Goal: Task Accomplishment & Management: Use online tool/utility

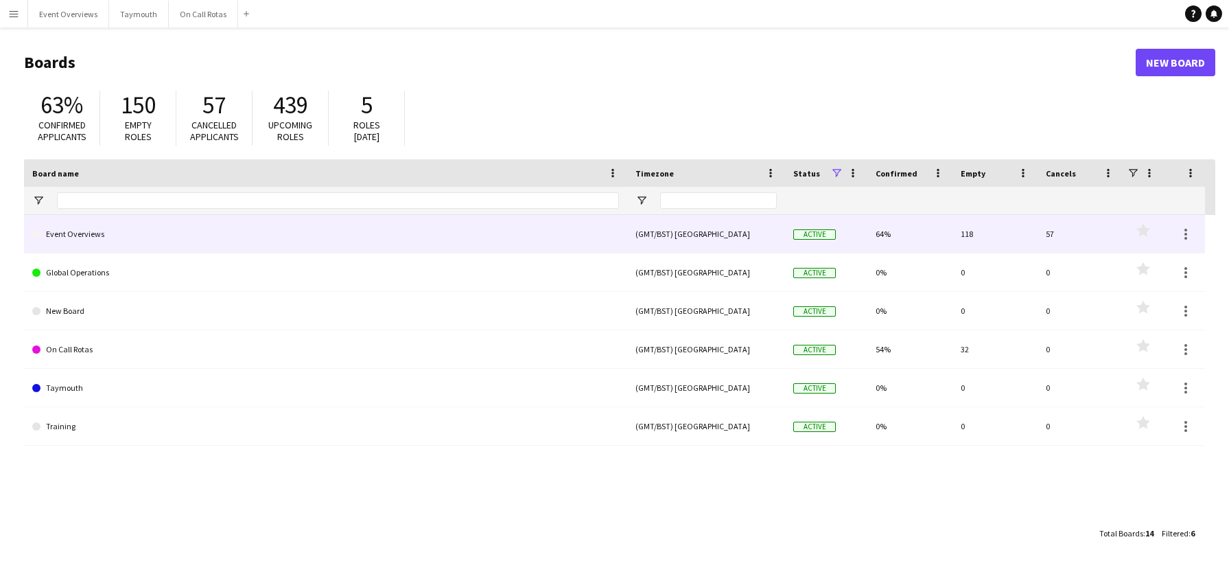
click at [25, 238] on div "Event Overviews" at bounding box center [325, 234] width 603 height 38
click at [83, 237] on link "Event Overviews" at bounding box center [325, 234] width 587 height 38
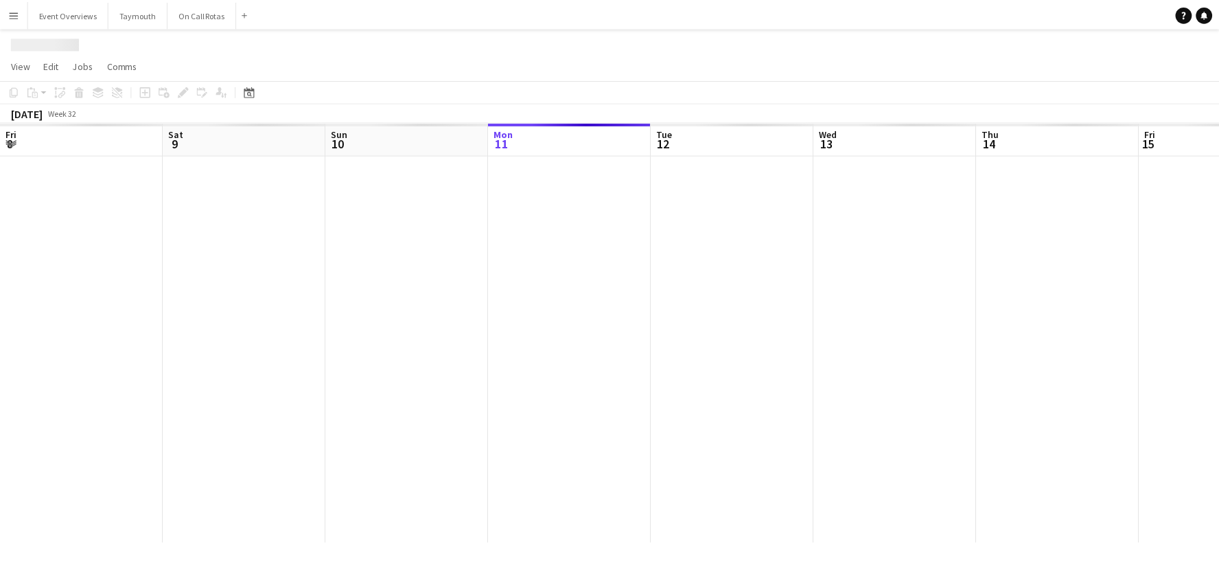
scroll to position [0, 328]
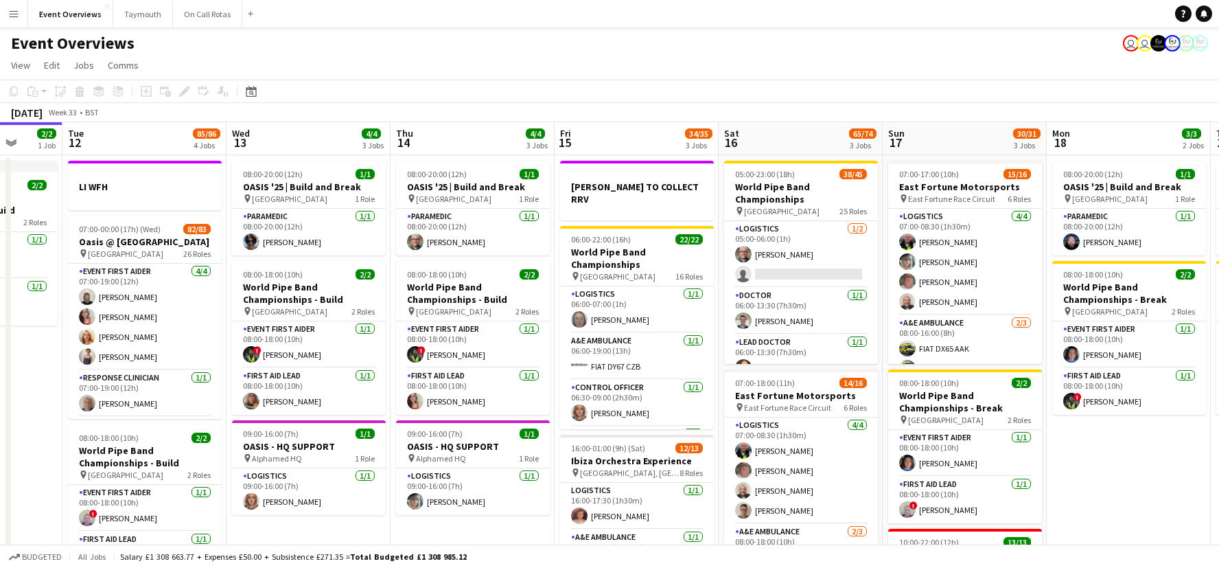
drag, startPoint x: 721, startPoint y: 130, endPoint x: 415, endPoint y: 139, distance: 307.0
click at [415, 139] on app-calendar-viewport "Fri 8 96/97 2 Jobs Sat 9 95/95 2 Jobs Sun 10 13/13 1 Job Mon 11 2/2 1 Job Tue 1…" at bounding box center [609, 465] width 1219 height 686
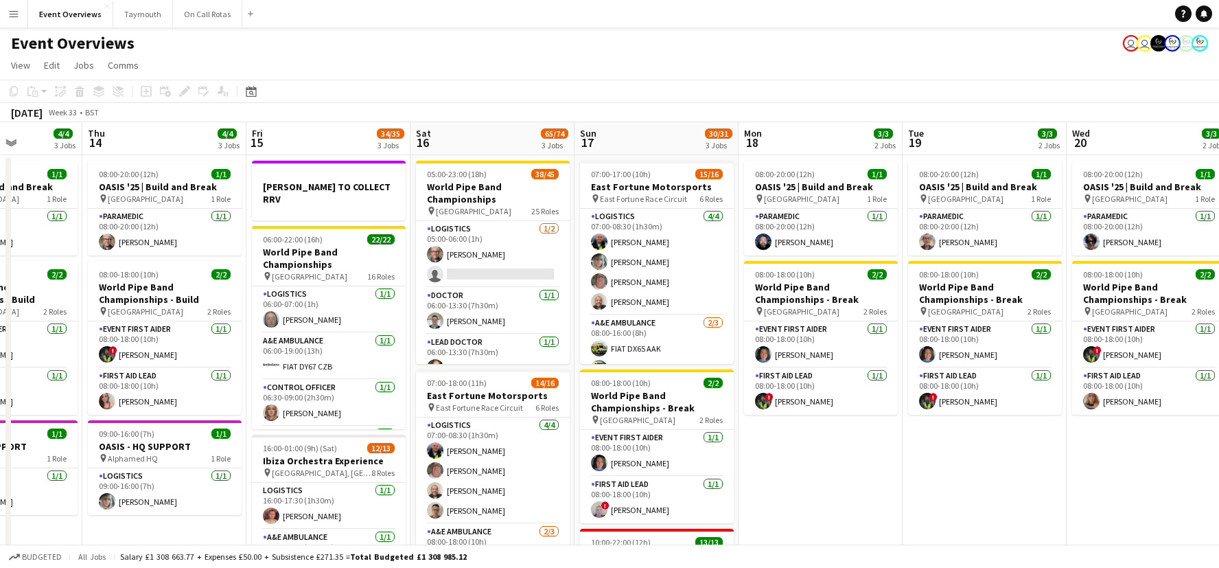
scroll to position [0, 441]
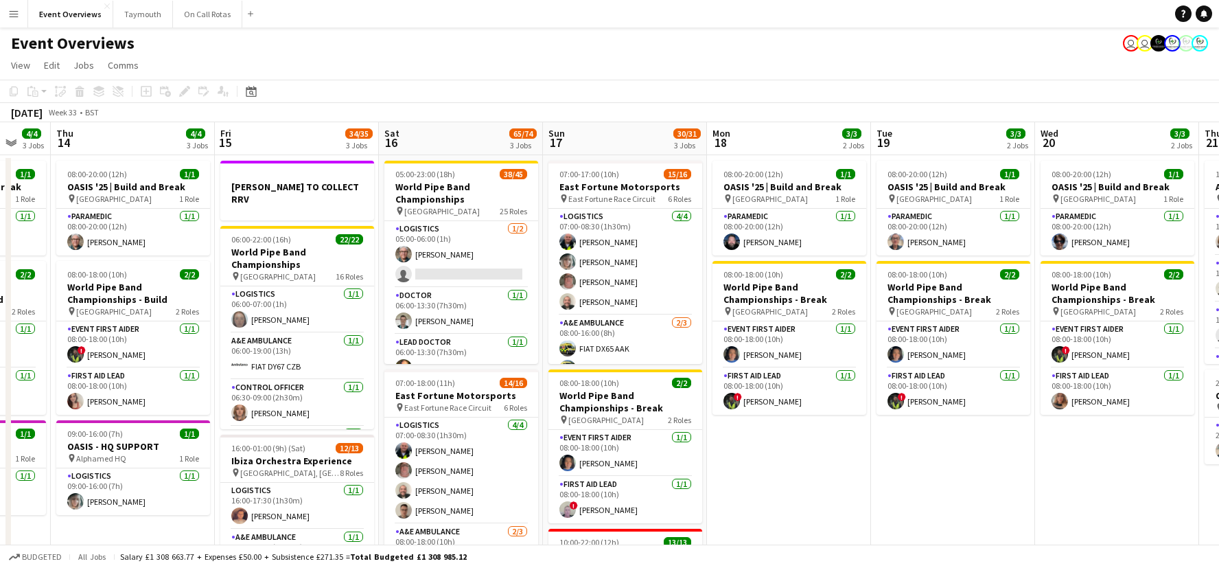
drag, startPoint x: 680, startPoint y: 214, endPoint x: 447, endPoint y: 222, distance: 233.6
click at [447, 222] on app-calendar-viewport "Mon 11 2/2 1 Job Tue 12 85/86 4 Jobs Wed 13 4/4 3 Jobs Thu 14 4/4 3 Jobs Fri 15…" at bounding box center [609, 465] width 1219 height 686
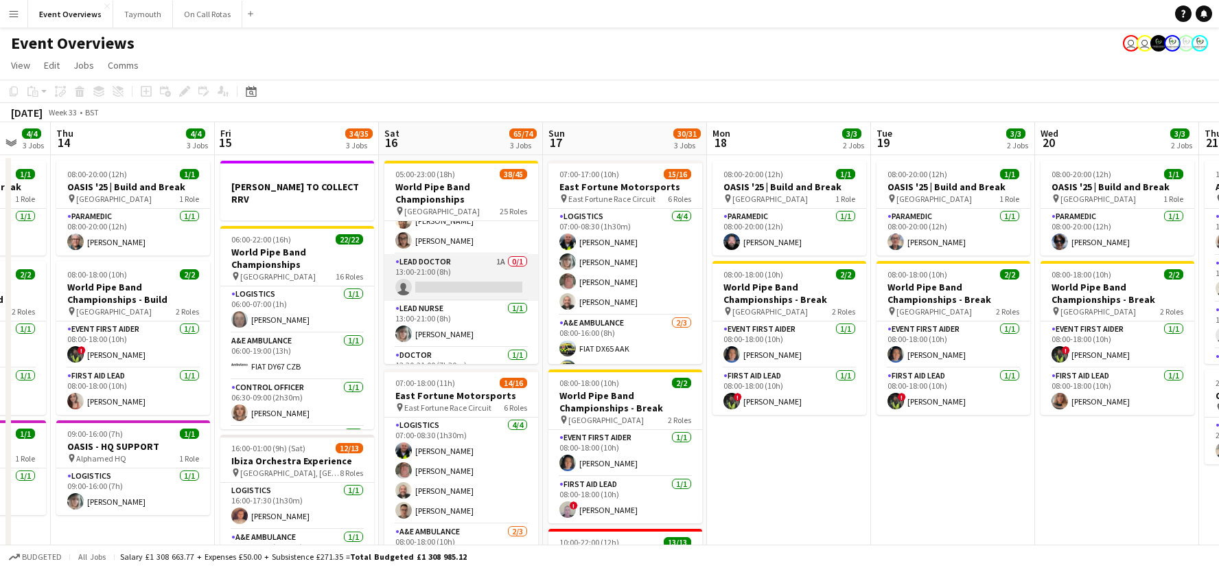
scroll to position [1026, 0]
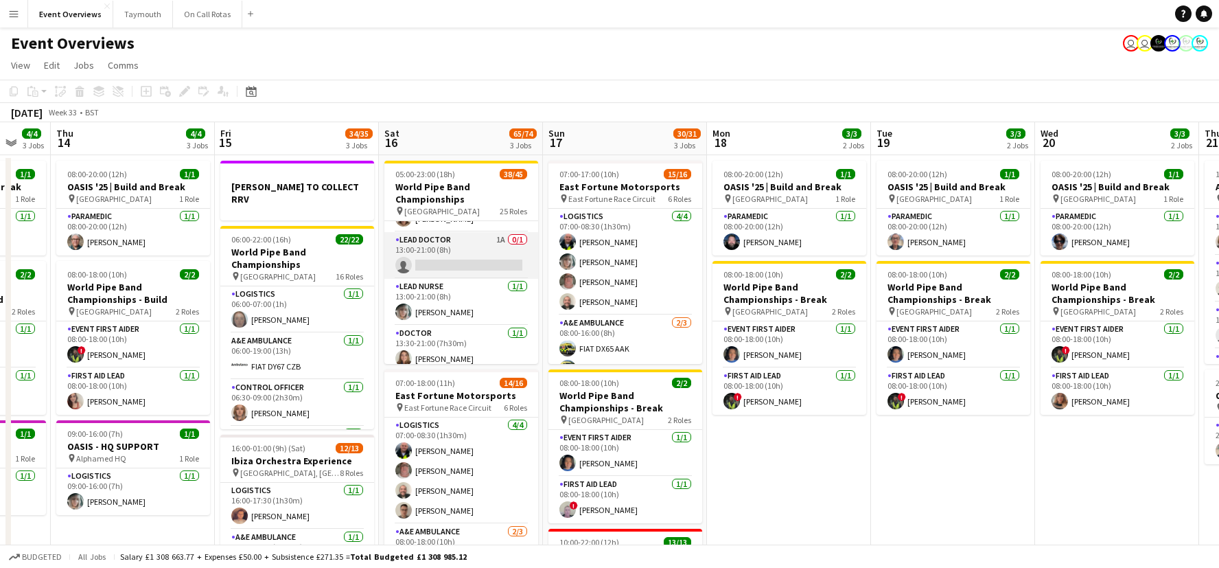
click at [445, 255] on app-card-role "Lead Doctor 1A 0/1 13:00-21:00 (8h) single-neutral-actions" at bounding box center [461, 255] width 154 height 47
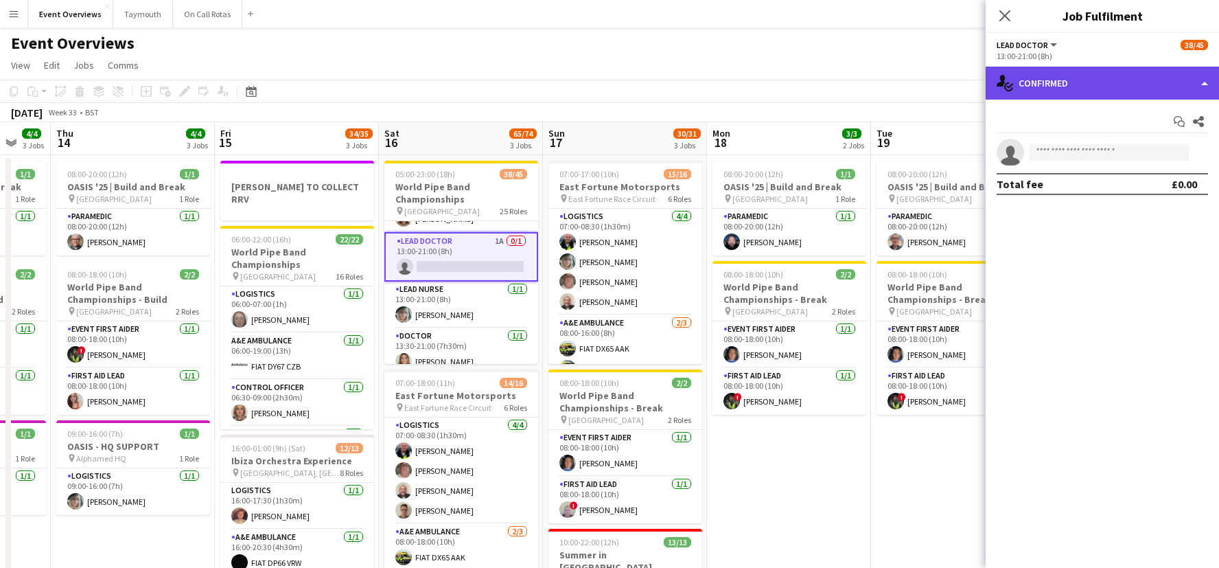
click at [1109, 80] on div "single-neutral-actions-check-2 Confirmed" at bounding box center [1102, 83] width 233 height 33
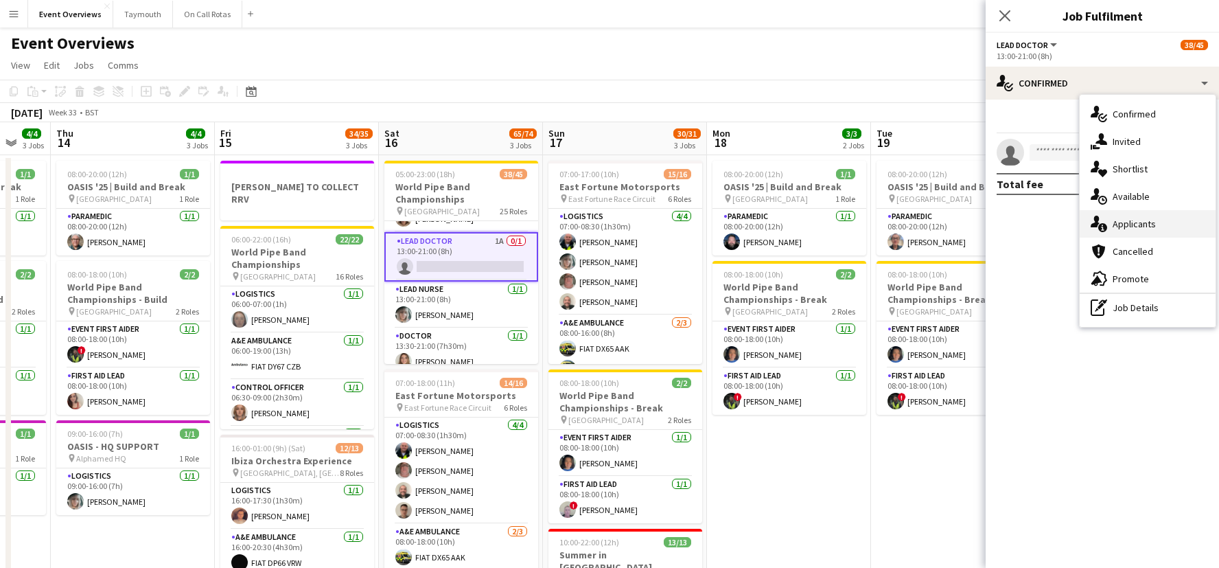
click at [1129, 224] on div "single-neutral-actions-information Applicants" at bounding box center [1148, 223] width 136 height 27
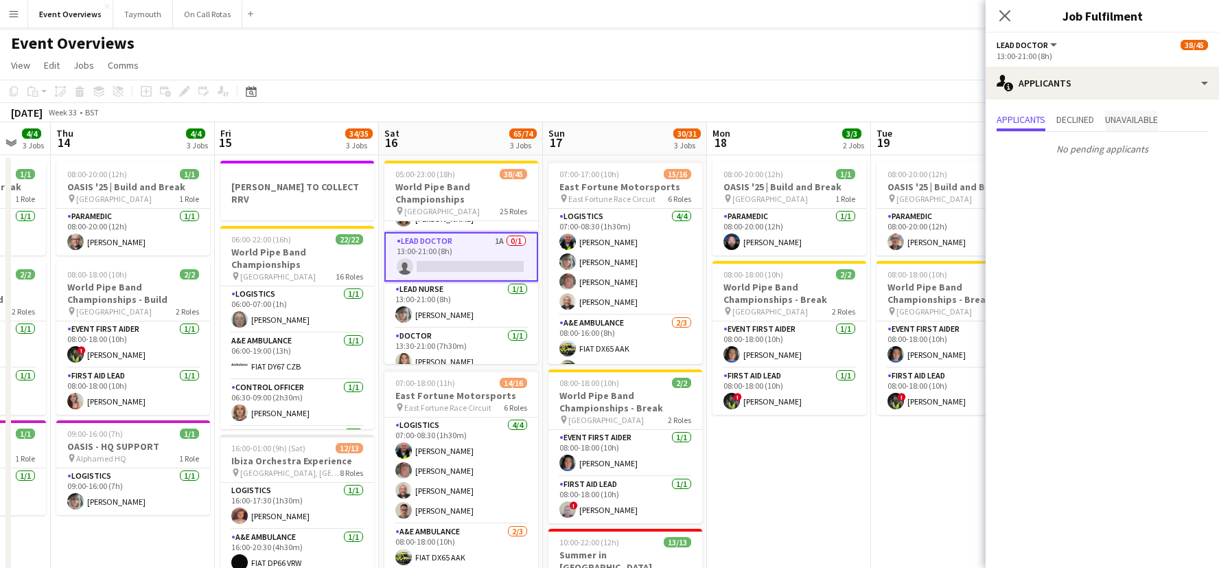
click at [1128, 115] on span "Unavailable" at bounding box center [1131, 120] width 53 height 10
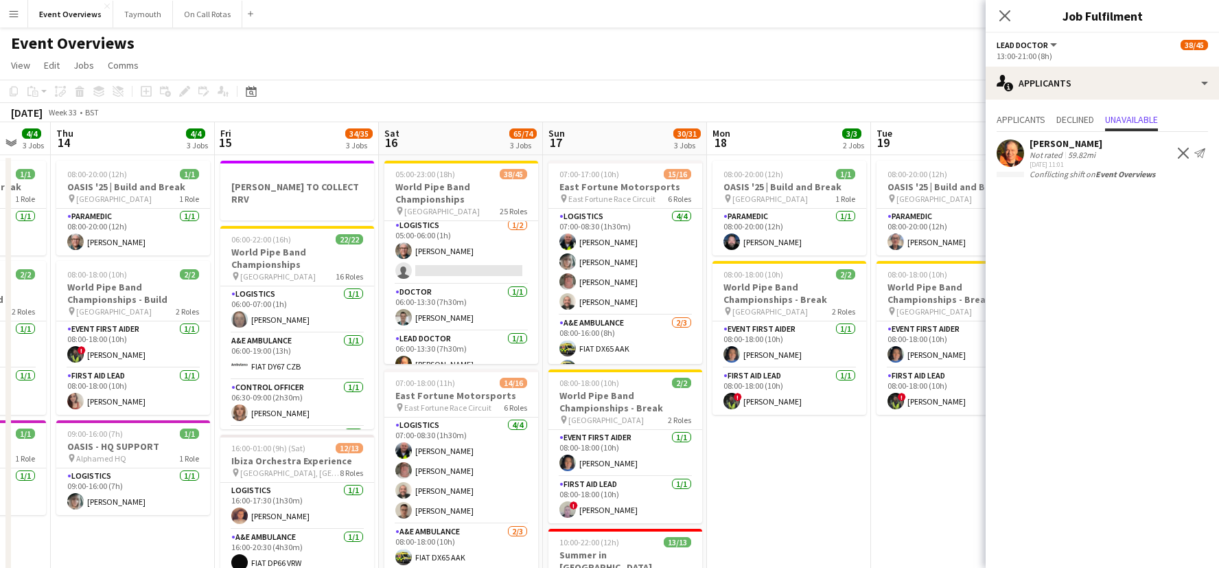
scroll to position [0, 0]
click at [1013, 18] on div "Close pop-in" at bounding box center [1005, 16] width 38 height 32
click at [1007, 14] on icon "Close pop-in" at bounding box center [1004, 15] width 13 height 13
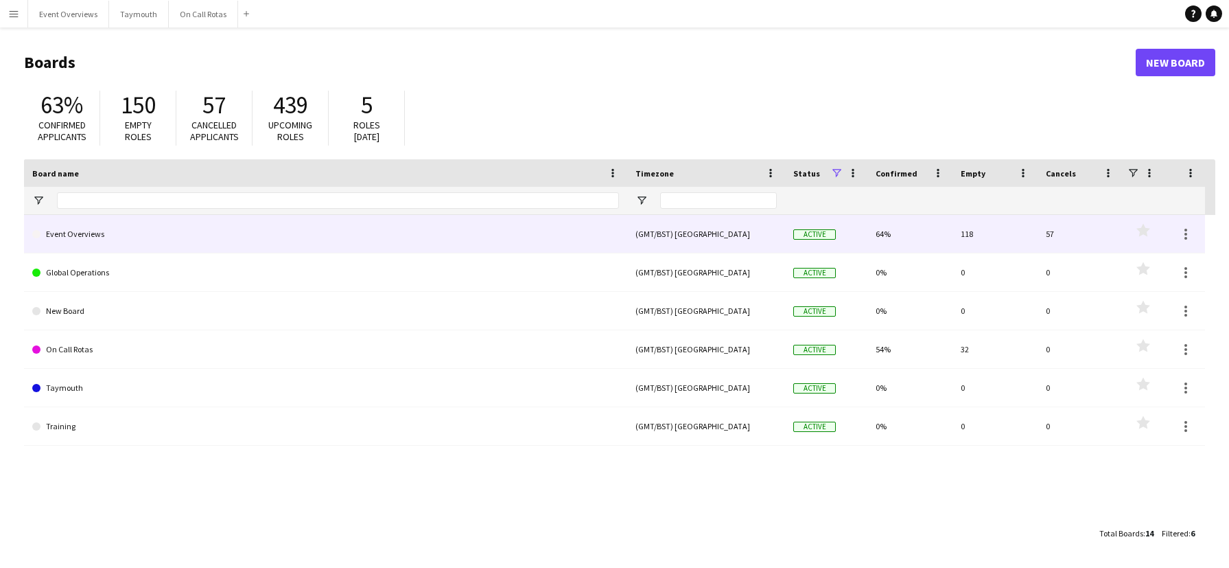
click at [109, 235] on link "Event Overviews" at bounding box center [325, 234] width 587 height 38
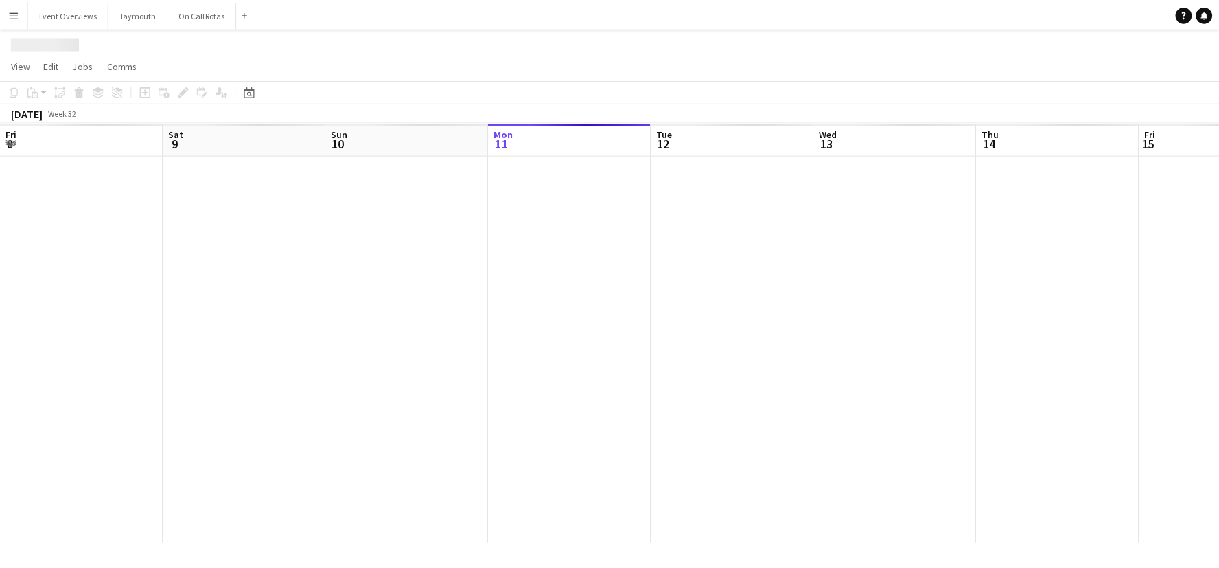
scroll to position [0, 328]
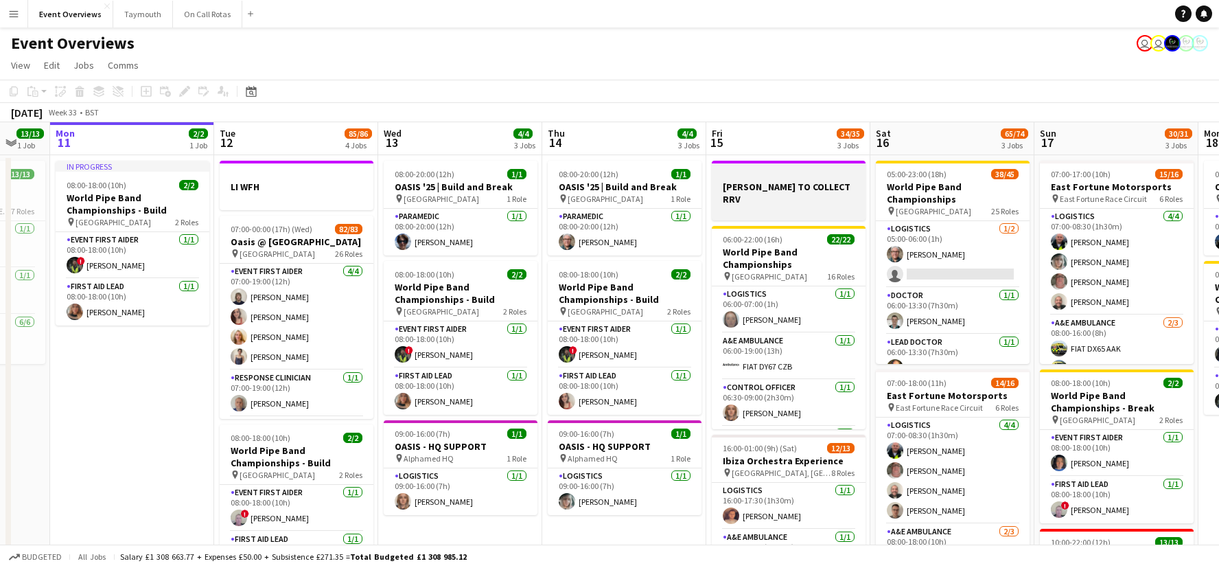
drag, startPoint x: 766, startPoint y: 139, endPoint x: 481, endPoint y: 165, distance: 286.8
click at [428, 164] on app-calendar-viewport "Fri 8 96/97 2 Jobs Sat 9 95/95 2 Jobs Sun 10 13/13 1 Job Mon 11 2/2 1 Job Tue 1…" at bounding box center [609, 465] width 1219 height 686
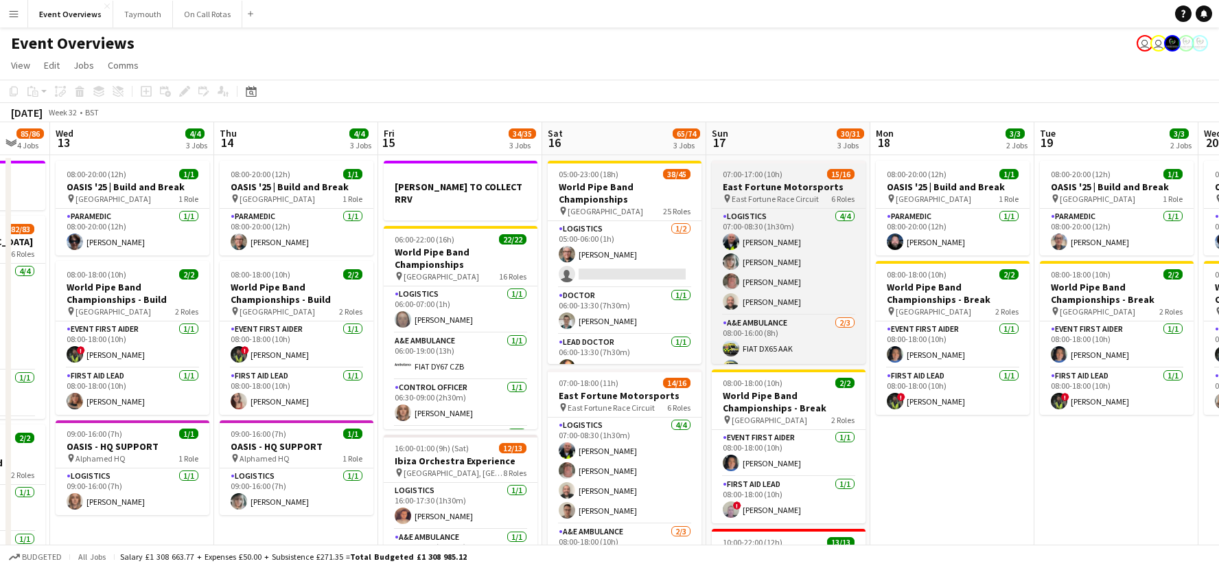
drag, startPoint x: 737, startPoint y: 169, endPoint x: 427, endPoint y: 175, distance: 310.4
click at [361, 175] on app-calendar-viewport "Sun 10 13/13 1 Job Mon 11 2/2 1 Job Tue 12 85/86 4 Jobs Wed 13 4/4 3 Jobs Thu 1…" at bounding box center [609, 465] width 1219 height 686
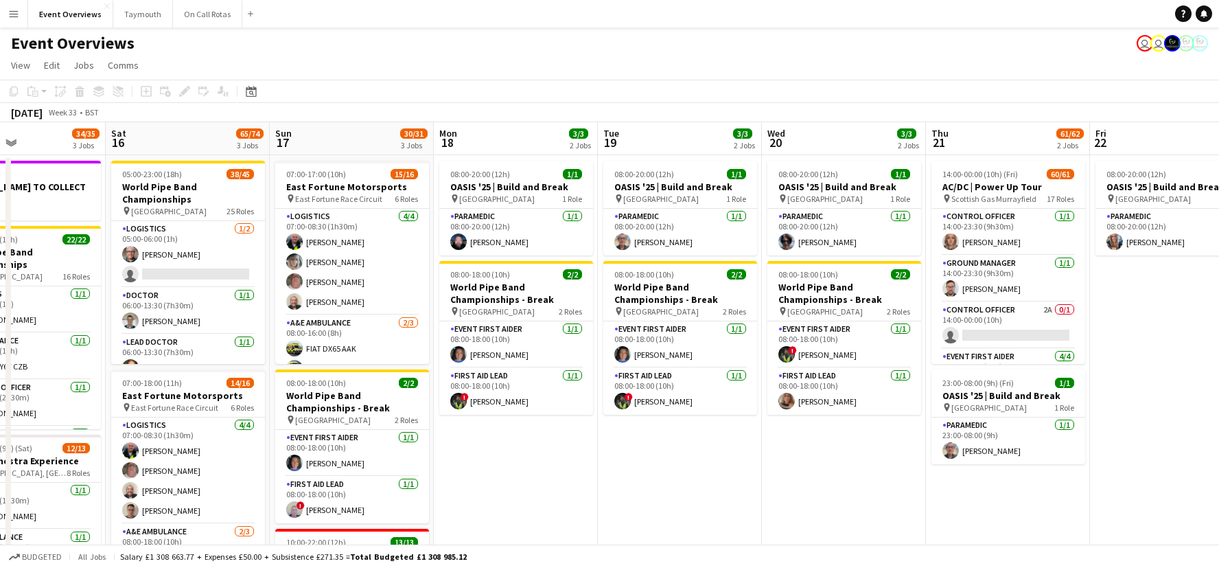
scroll to position [0, 527]
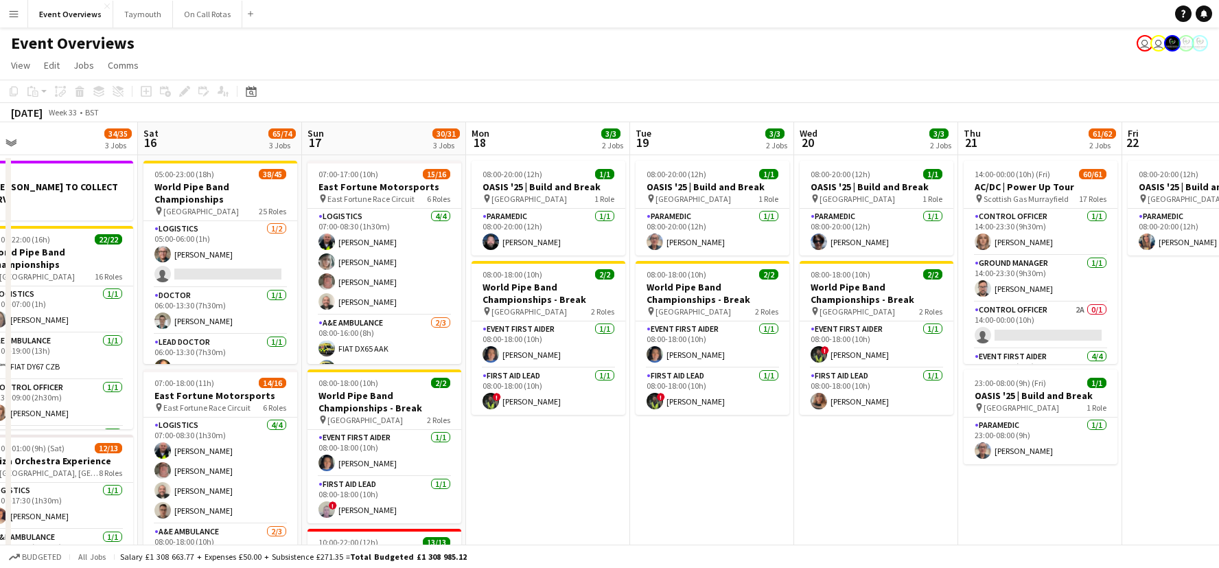
drag, startPoint x: 655, startPoint y: 163, endPoint x: 432, endPoint y: 173, distance: 222.6
click at [432, 173] on app-calendar-viewport "Tue 12 85/86 4 Jobs Wed 13 4/4 3 Jobs Thu 14 4/4 3 Jobs Fri 15 34/35 3 Jobs Sat…" at bounding box center [609, 476] width 1219 height 709
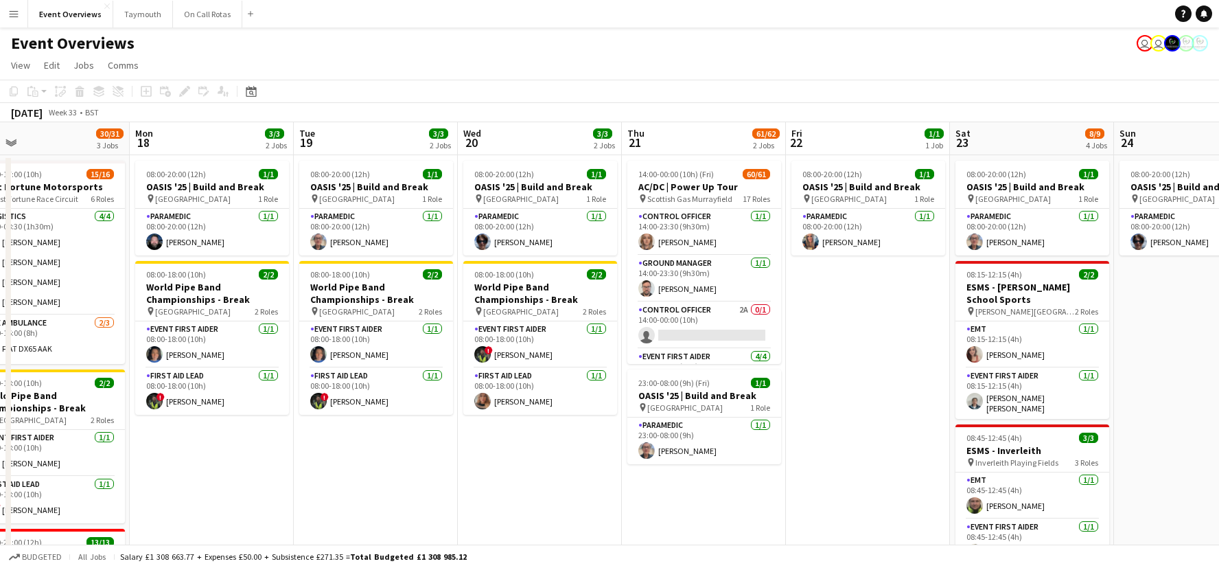
scroll to position [0, 489]
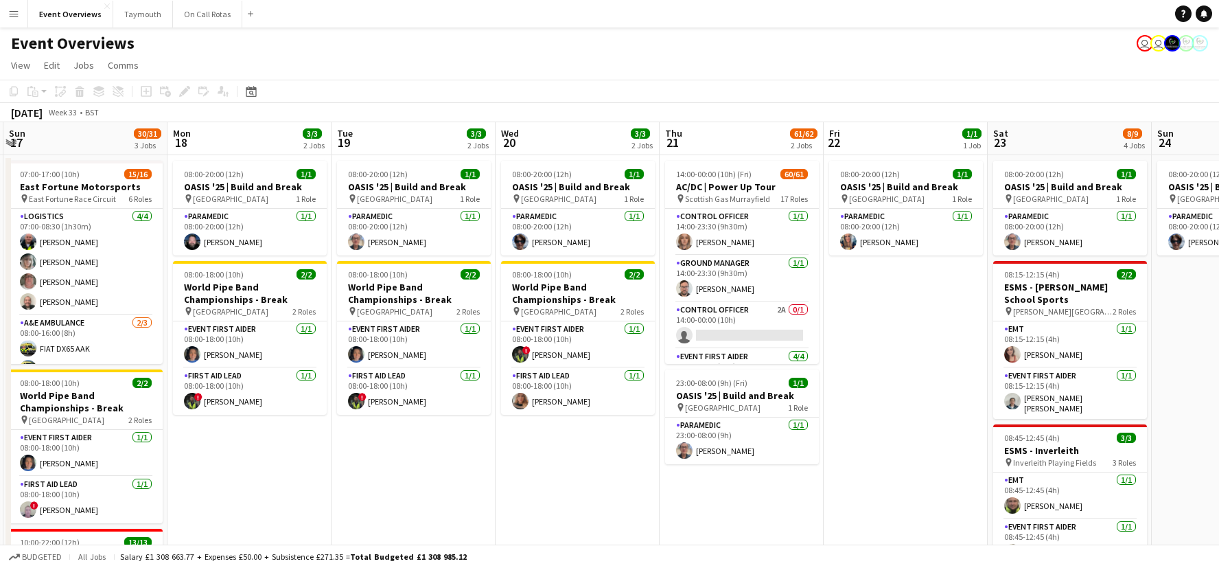
click at [705, 187] on app-calendar-viewport "Thu 14 4/4 3 Jobs Fri 15 34/35 3 Jobs Sat 16 65/74 3 Jobs Sun 17 30/31 3 Jobs M…" at bounding box center [609, 476] width 1219 height 709
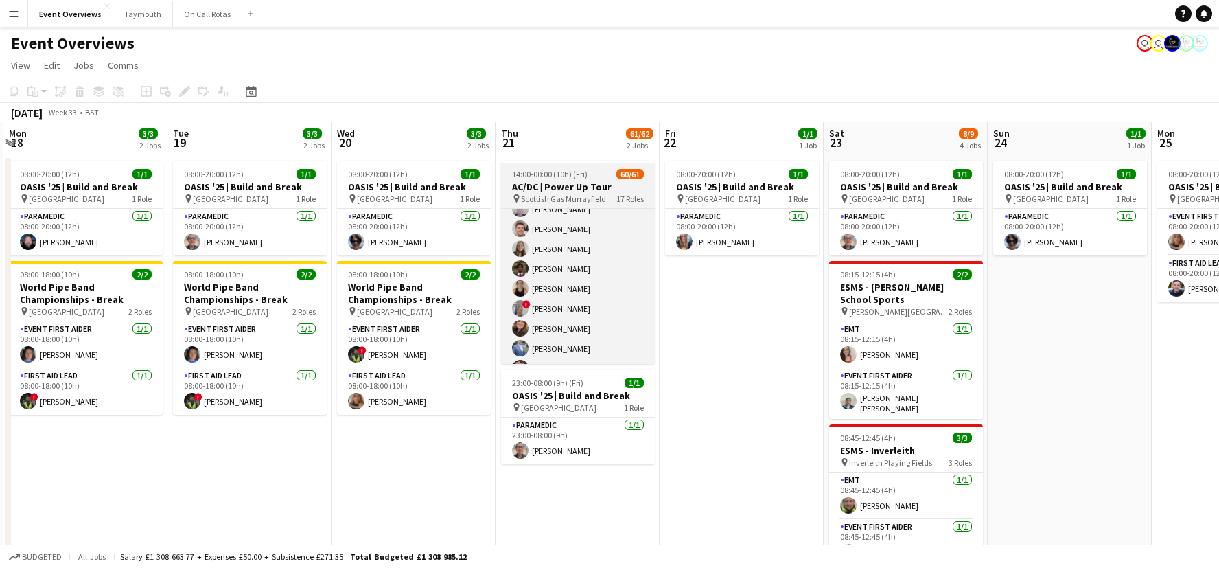
scroll to position [0, 0]
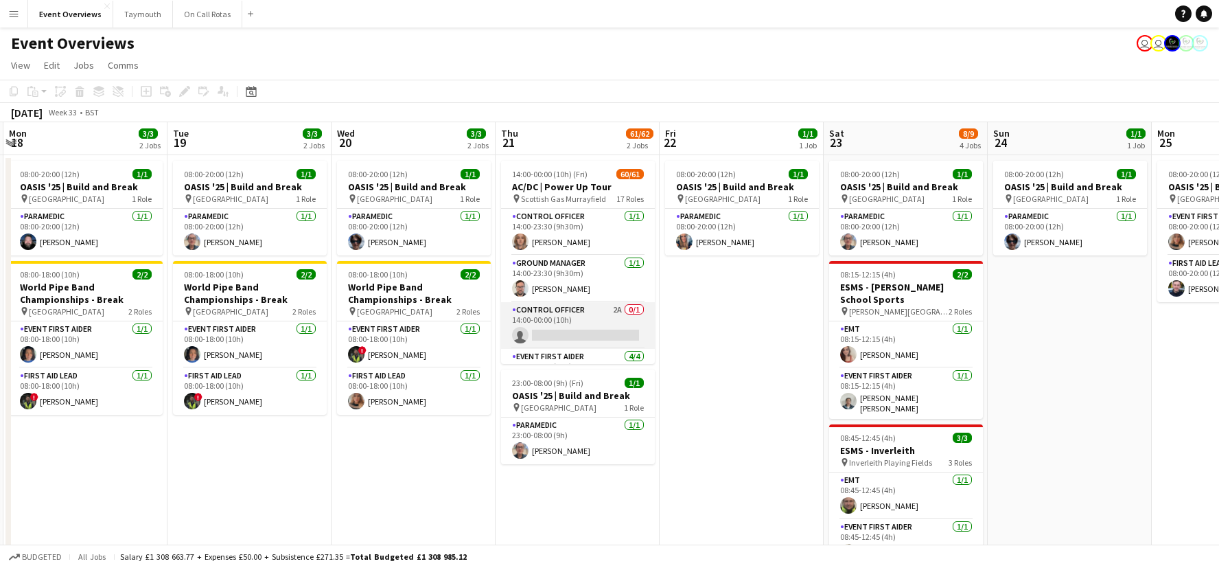
click at [563, 336] on app-card-role "Control Officer 2A 0/1 14:00-00:00 (10h) single-neutral-actions" at bounding box center [578, 325] width 154 height 47
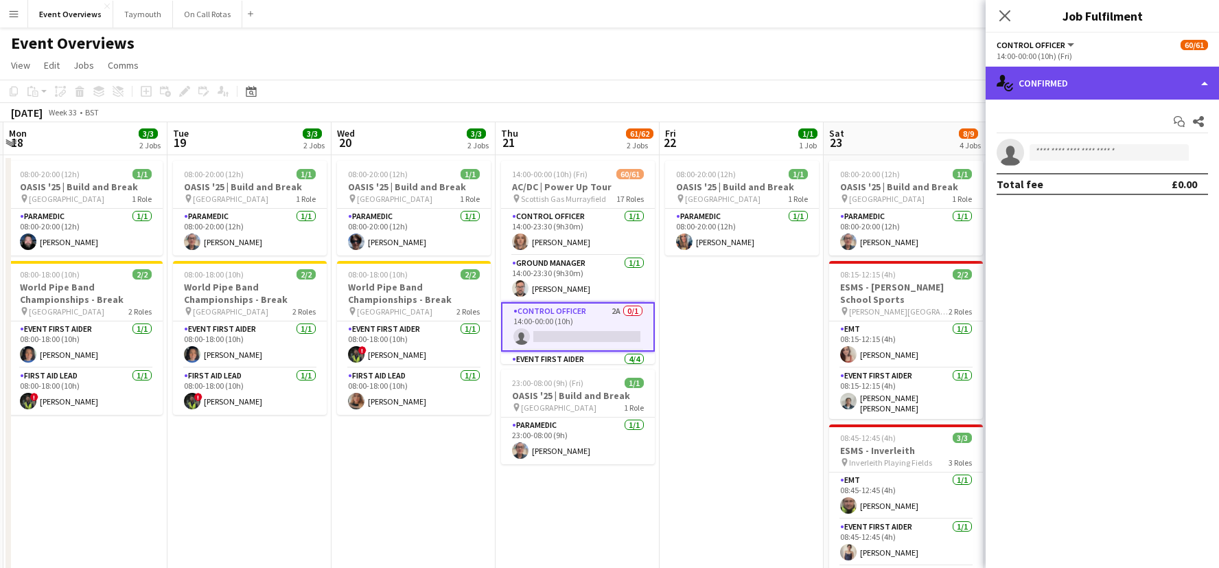
click at [1090, 80] on div "single-neutral-actions-check-2 Confirmed" at bounding box center [1102, 83] width 233 height 33
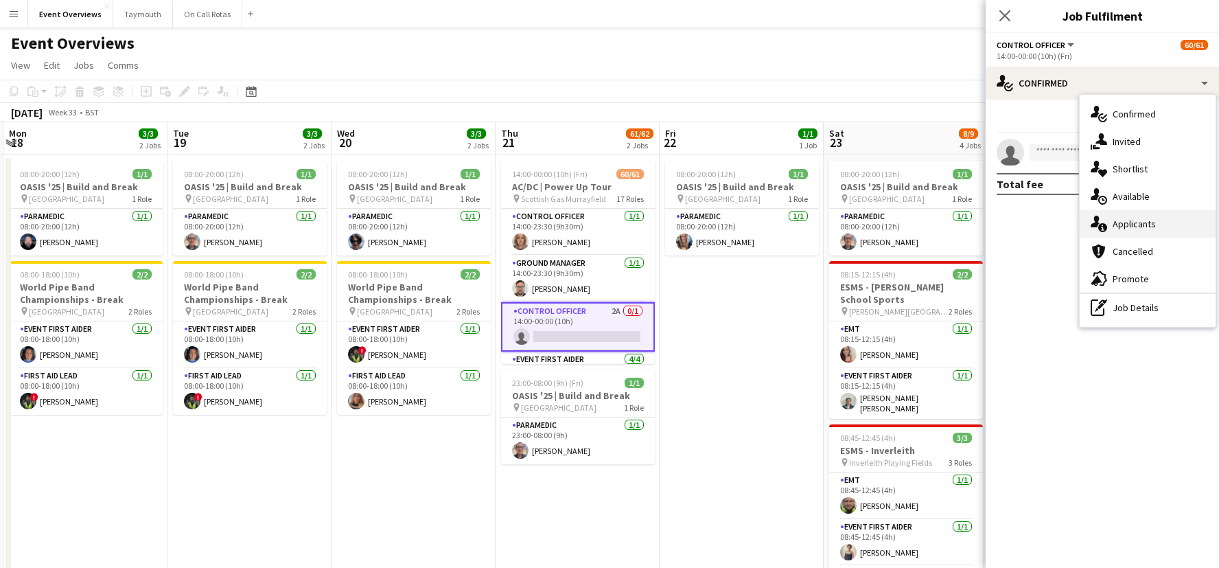
click at [1102, 220] on icon "single-neutral-actions-information" at bounding box center [1099, 224] width 16 height 16
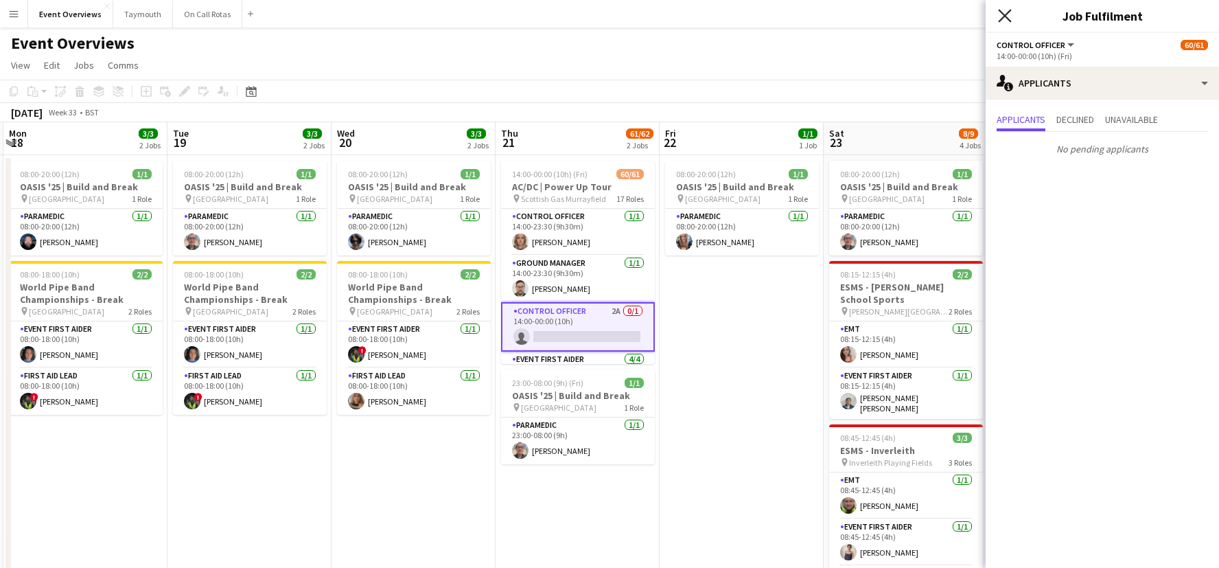
click at [1002, 13] on icon at bounding box center [1004, 15] width 13 height 13
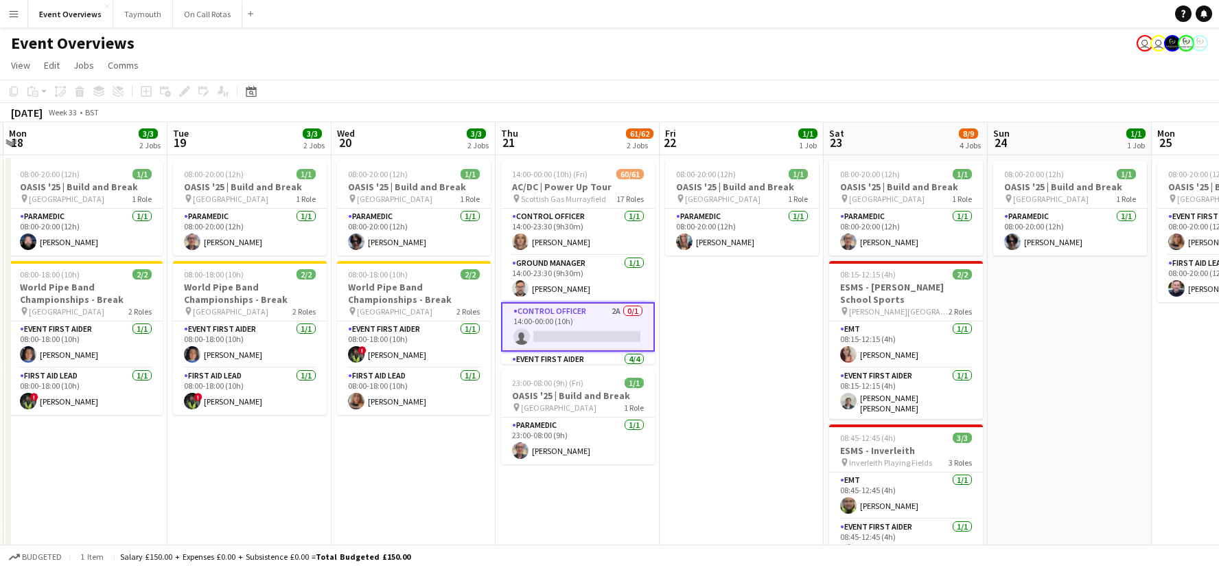
click at [692, 323] on app-date-cell "08:00-20:00 (12h) 1/1 OASIS '25 | Build and Break pin [GEOGRAPHIC_DATA] 1 Role …" at bounding box center [742, 493] width 164 height 676
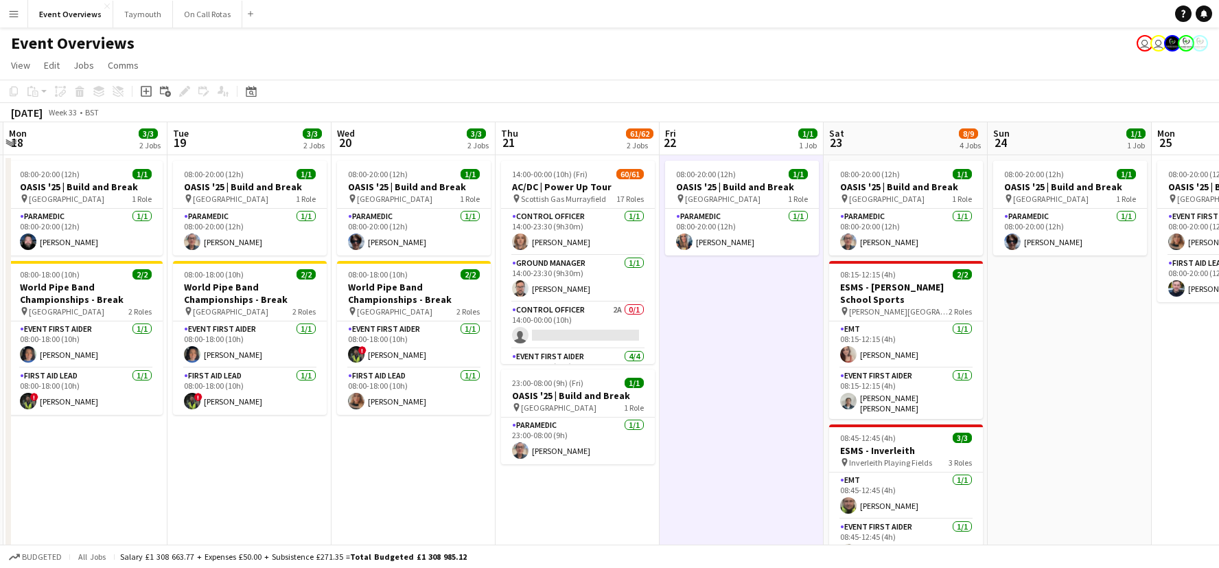
click at [693, 323] on app-date-cell "08:00-20:00 (12h) 1/1 OASIS '25 | Build and Break pin [GEOGRAPHIC_DATA] 1 Role …" at bounding box center [742, 493] width 164 height 676
